Goal: Task Accomplishment & Management: Manage account settings

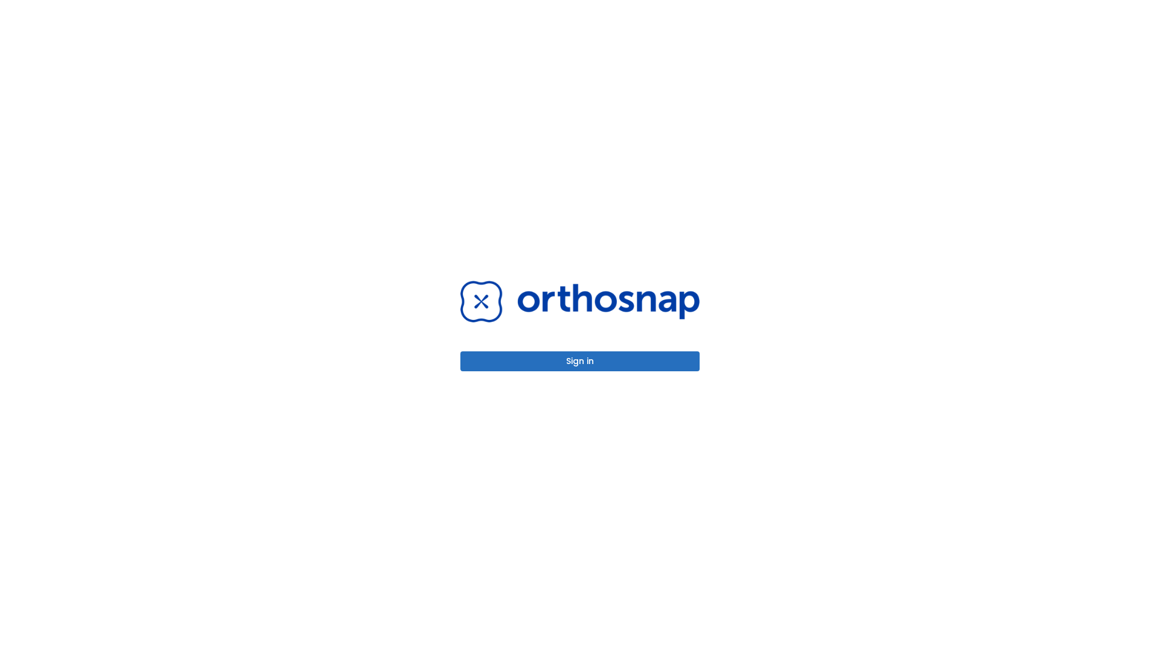
click at [580, 361] on button "Sign in" at bounding box center [579, 361] width 239 height 20
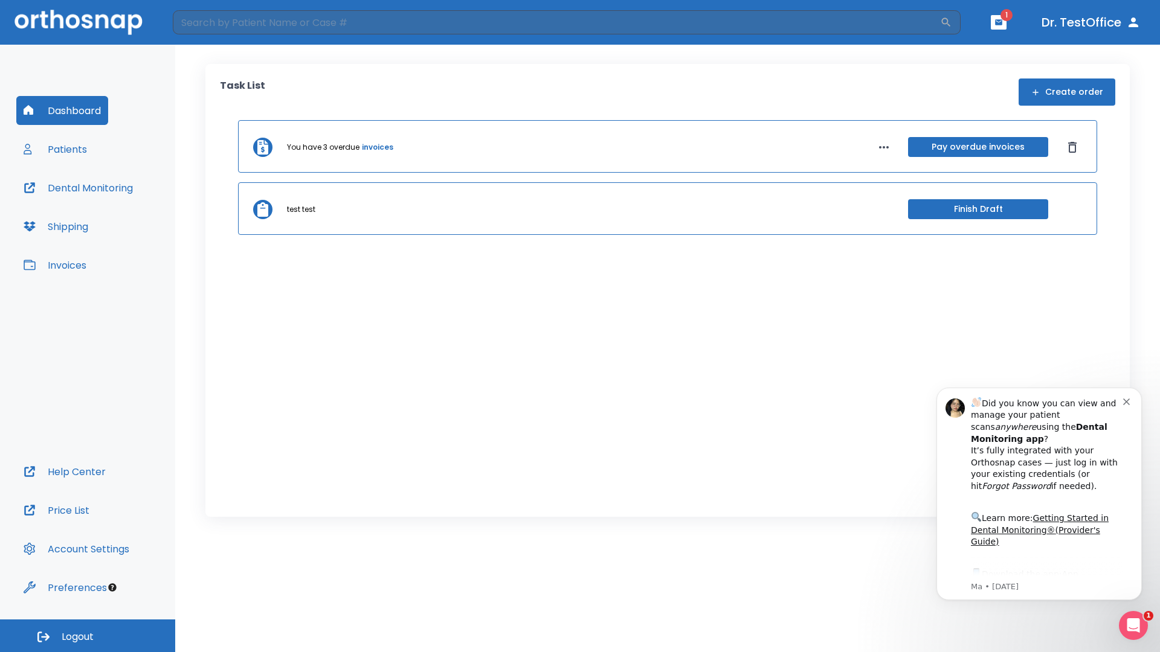
click at [88, 636] on span "Logout" at bounding box center [78, 637] width 32 height 13
